Goal: Transaction & Acquisition: Purchase product/service

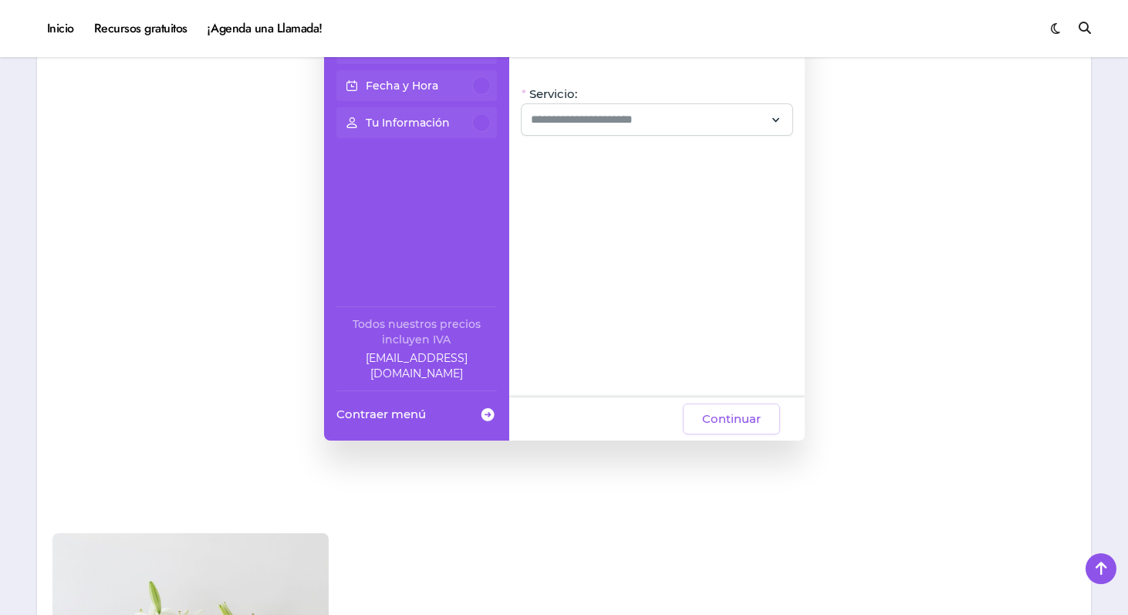
scroll to position [1398, 0]
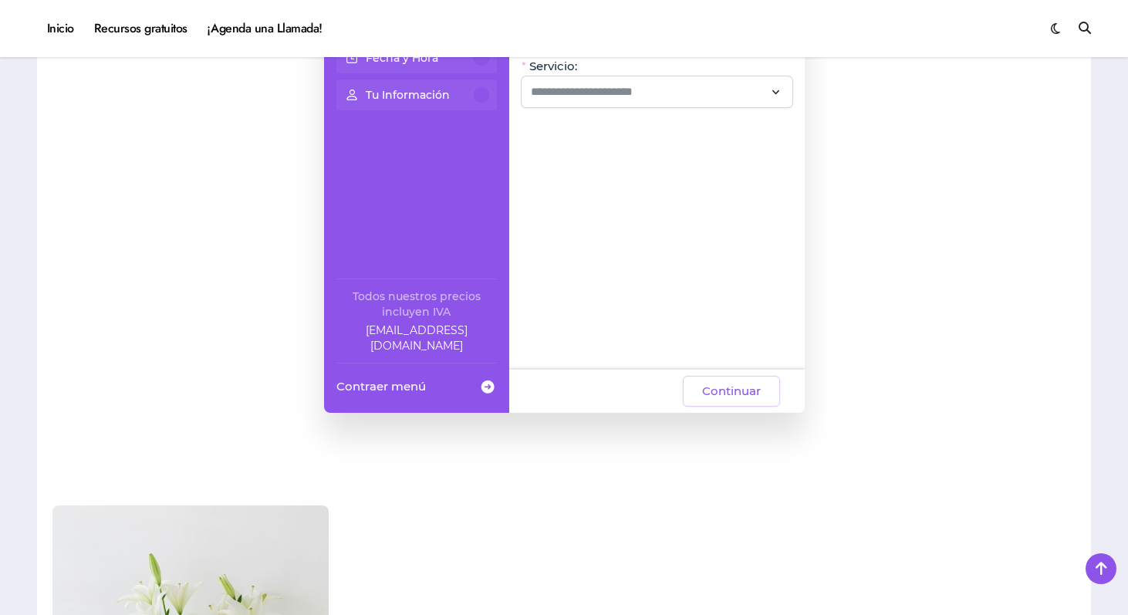
click at [394, 389] on span "Contraer menú" at bounding box center [381, 386] width 90 height 16
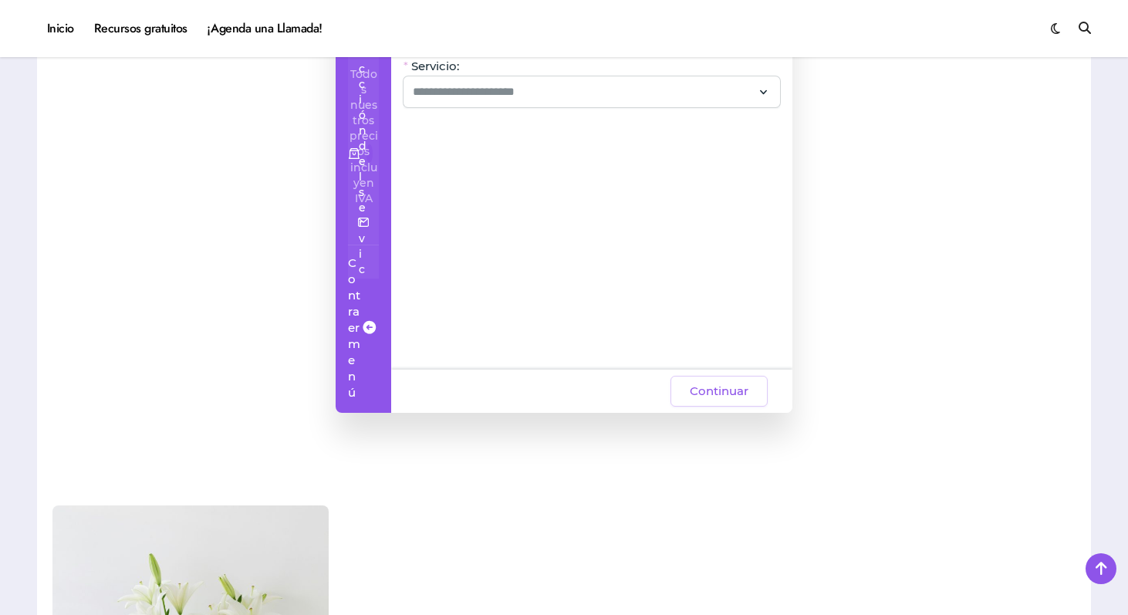
click at [360, 389] on span "Contraer menú" at bounding box center [354, 328] width 12 height 146
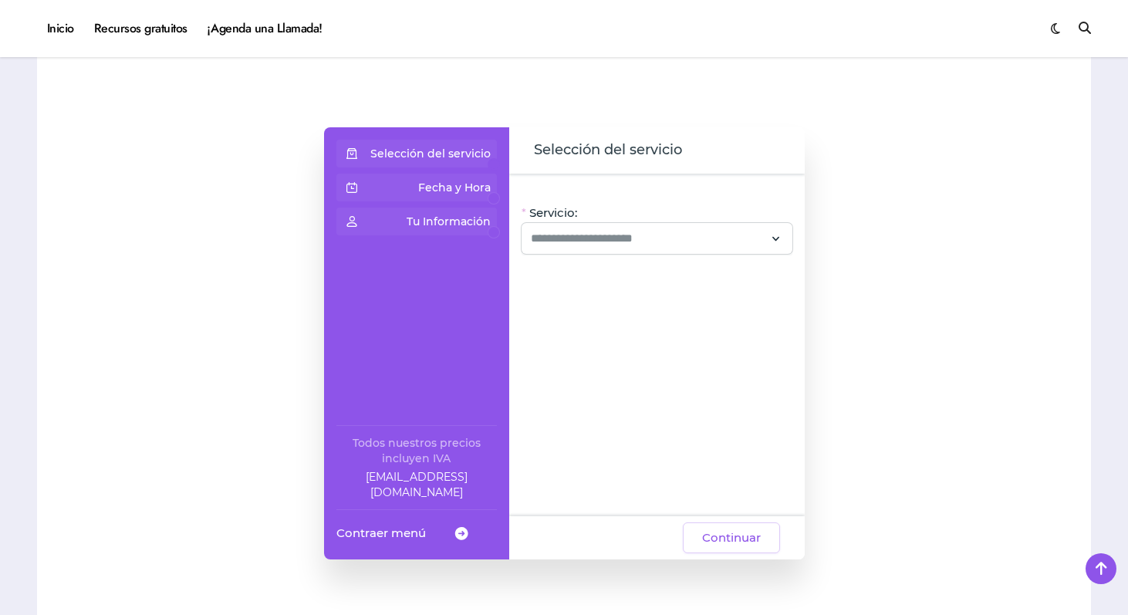
scroll to position [1250, 0]
click at [354, 157] on span at bounding box center [352, 154] width 19 height 28
click at [456, 154] on p "Selección del servicio" at bounding box center [430, 154] width 120 height 15
click at [410, 528] on span "Contraer menú" at bounding box center [381, 534] width 90 height 16
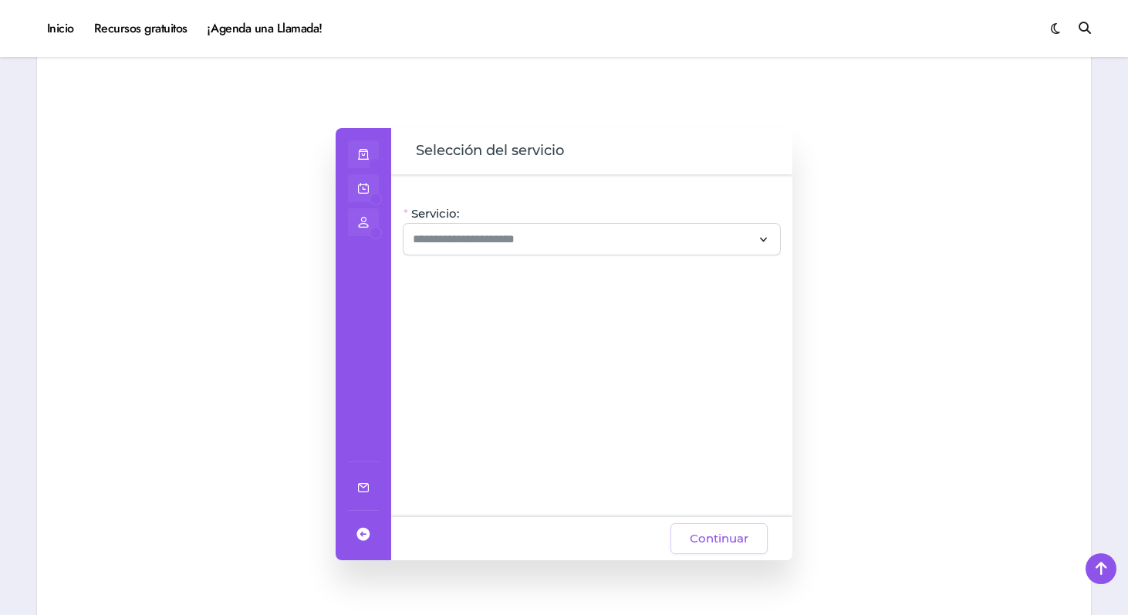
click at [363, 535] on span at bounding box center [363, 534] width 19 height 28
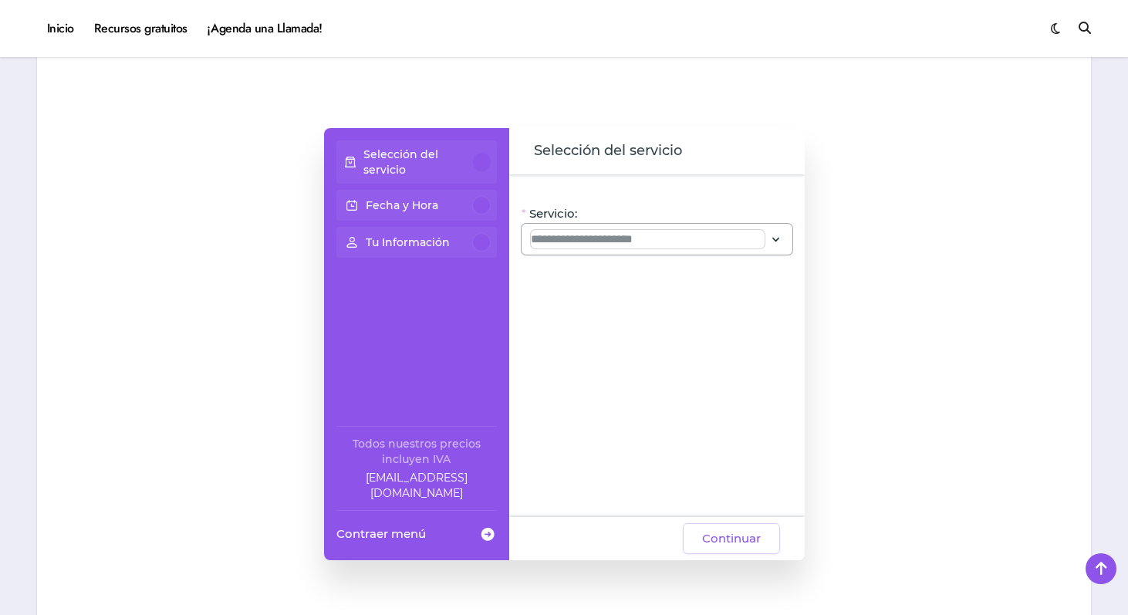
click at [594, 237] on input "Servicio:" at bounding box center [648, 239] width 234 height 19
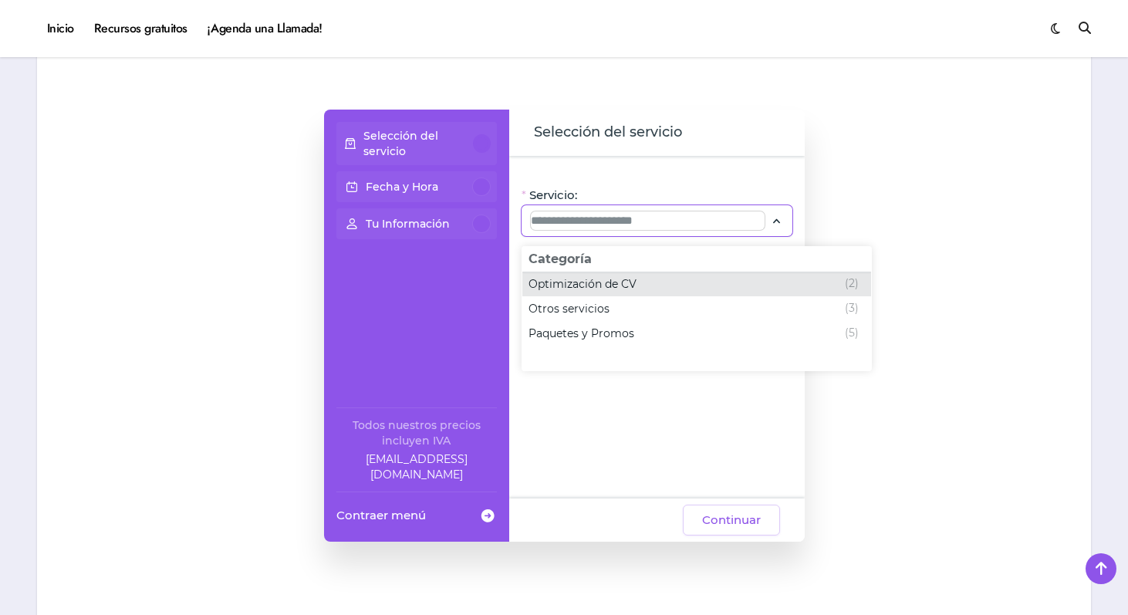
scroll to position [1283, 0]
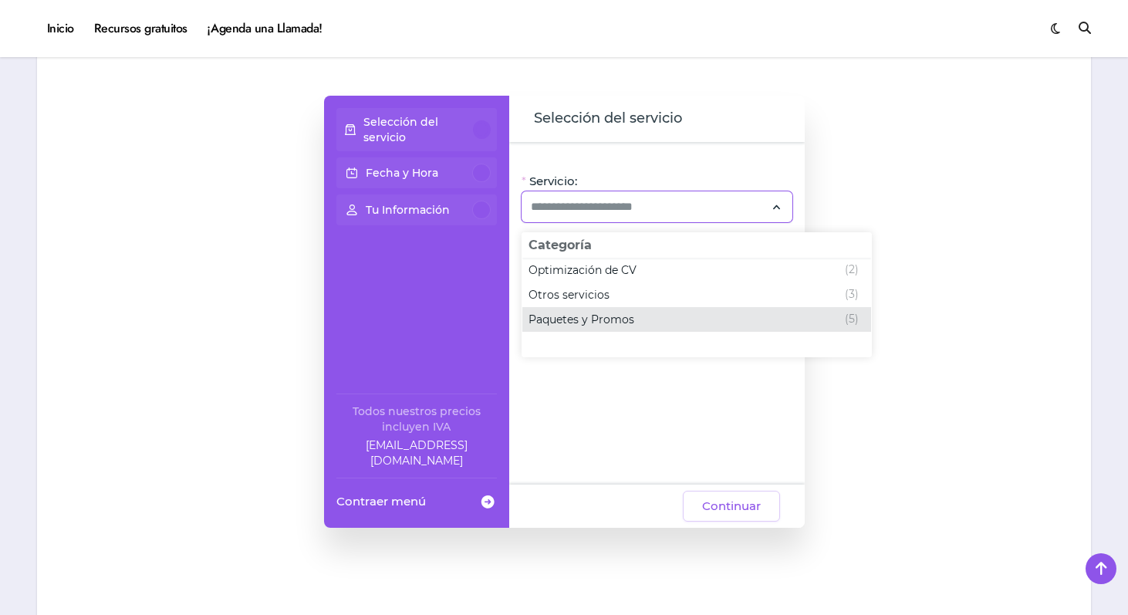
click at [617, 315] on span "Paquetes y Promos" at bounding box center [582, 319] width 106 height 15
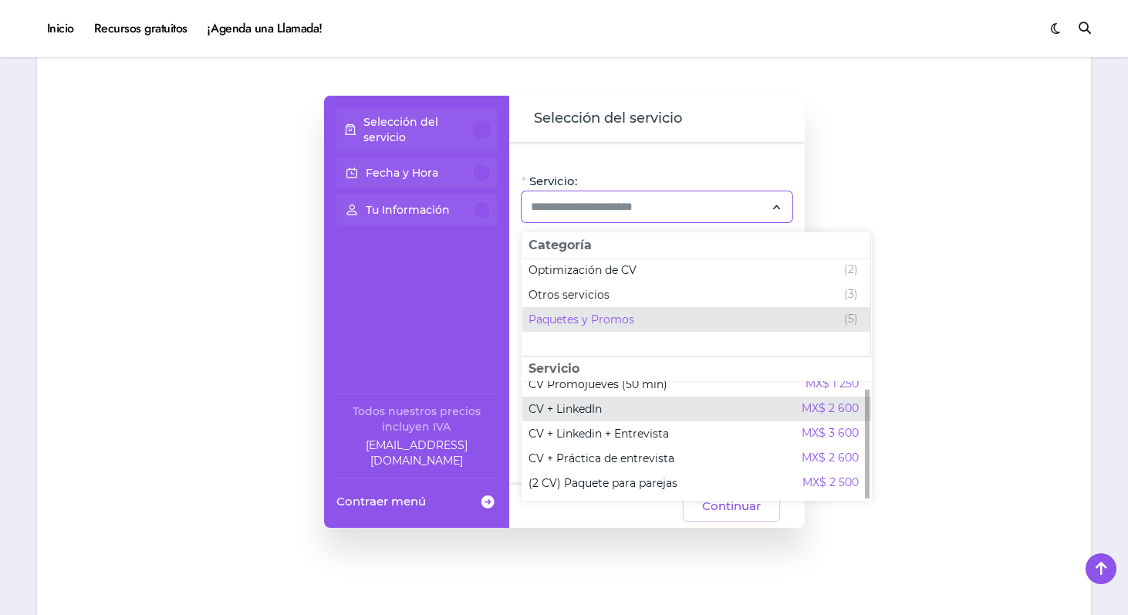
scroll to position [0, 0]
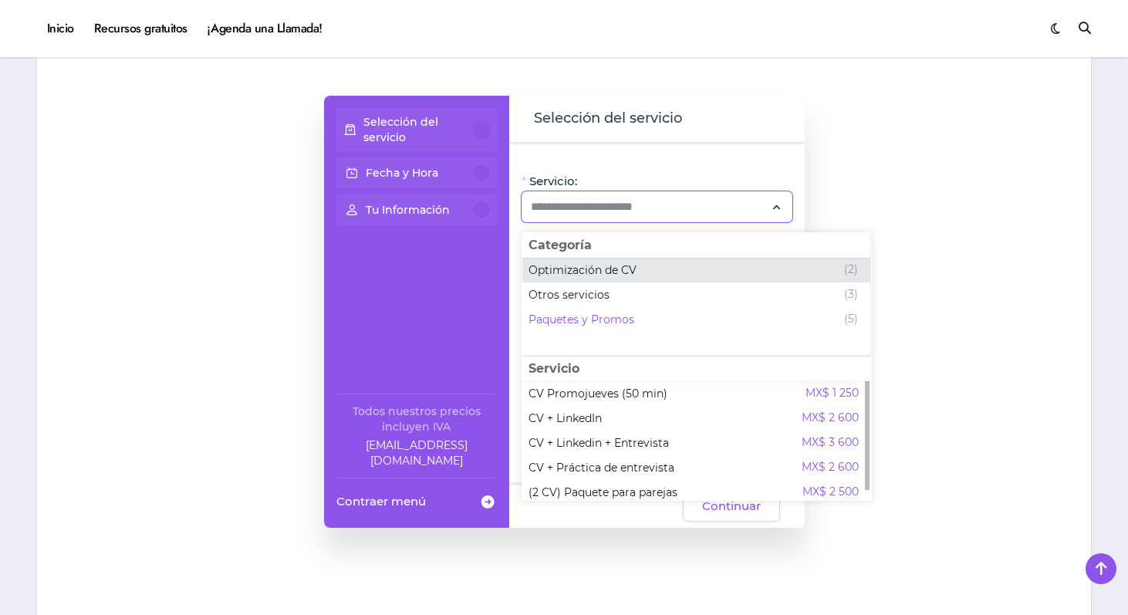
click at [622, 267] on span "Optimización de CV" at bounding box center [583, 269] width 108 height 15
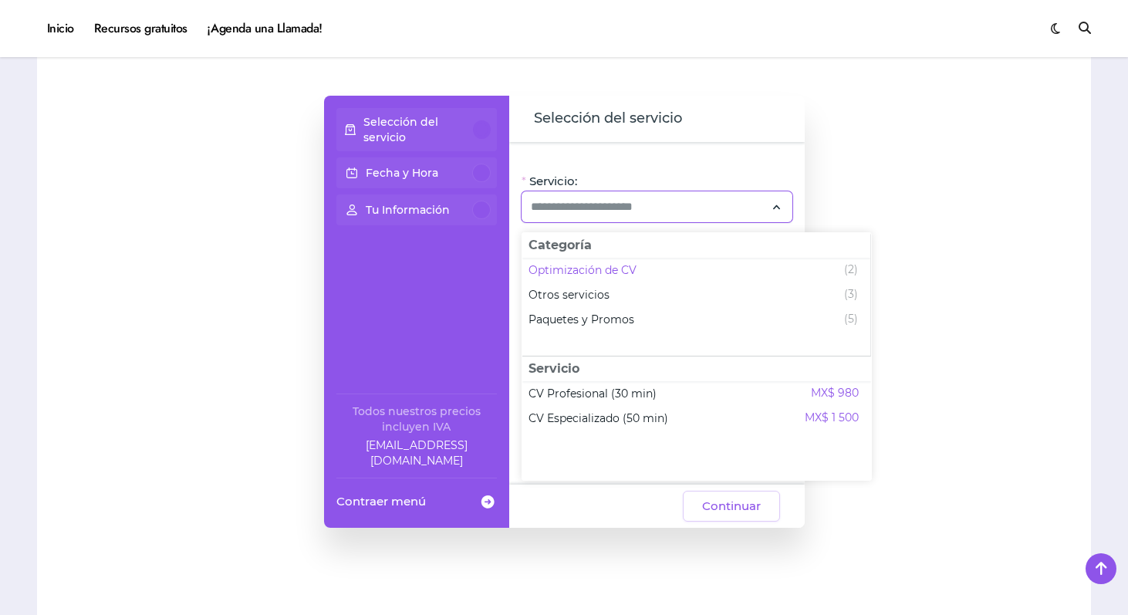
click at [274, 259] on div at bounding box center [172, 312] width 241 height 587
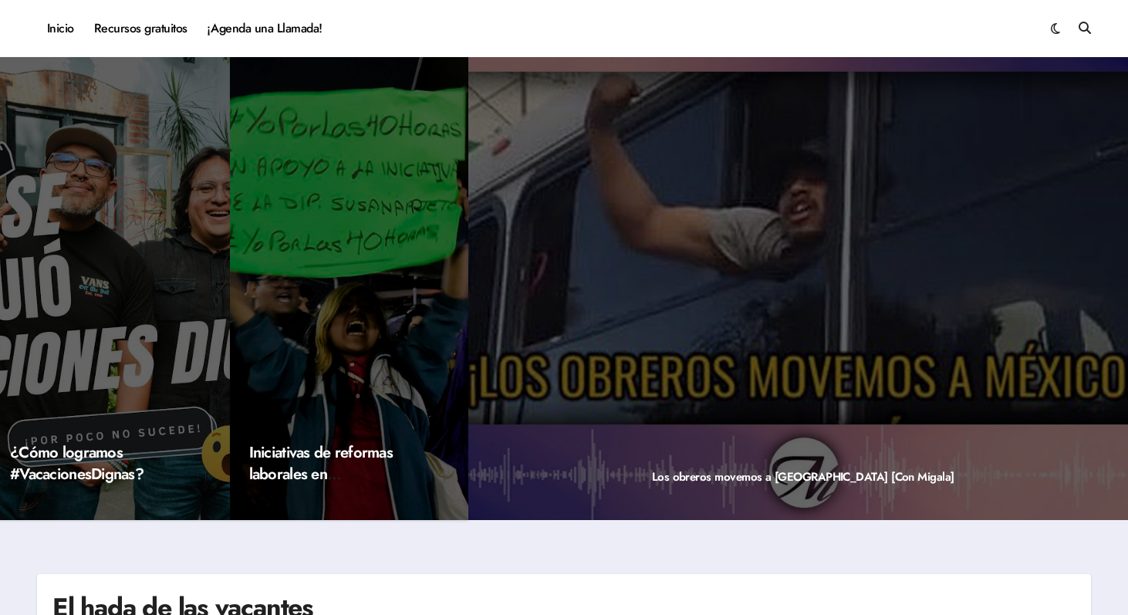
click at [380, 35] on nav "Inicio Recursos gratuitos ¡Agenda una Llamada!" at bounding box center [231, 29] width 388 height 42
